Goal: Check status: Check status

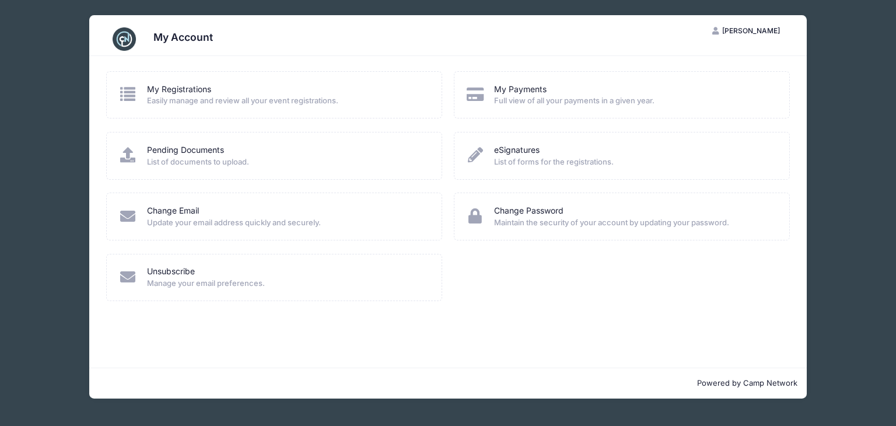
click at [160, 95] on span "Easily manage and review all your event registrations." at bounding box center [287, 101] width 280 height 12
click at [168, 91] on link "My Registrations" at bounding box center [179, 89] width 64 height 12
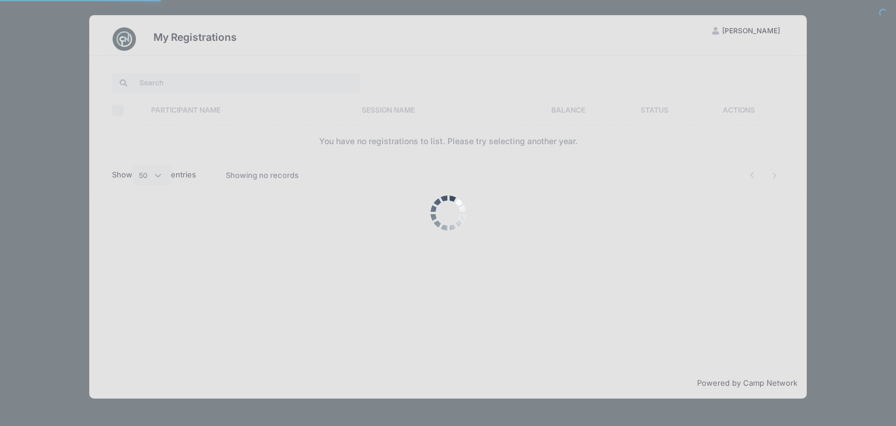
select select "50"
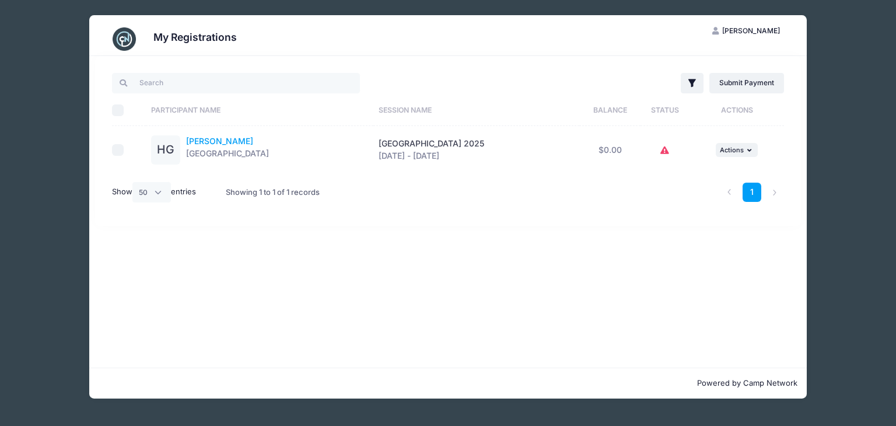
click at [199, 141] on link "[PERSON_NAME]" at bounding box center [219, 141] width 67 height 10
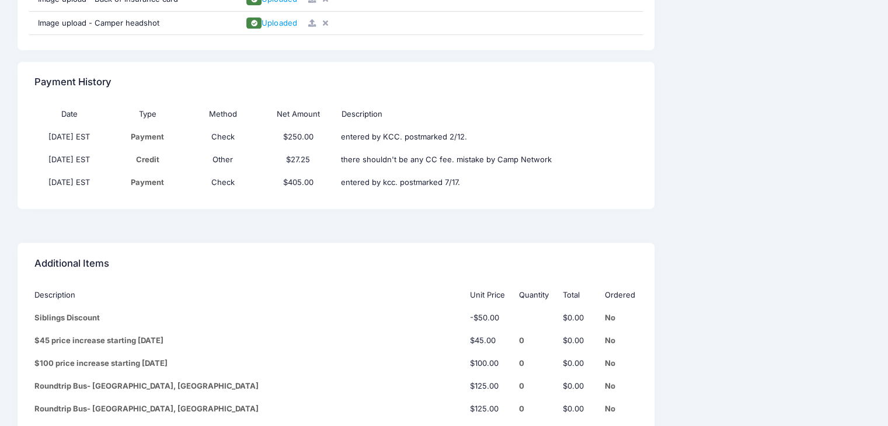
scroll to position [4935, 0]
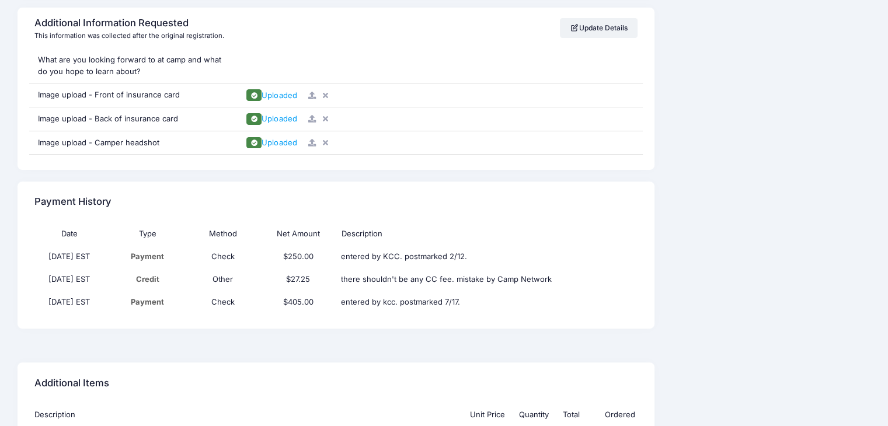
scroll to position [4799, 0]
